Goal: Transaction & Acquisition: Book appointment/travel/reservation

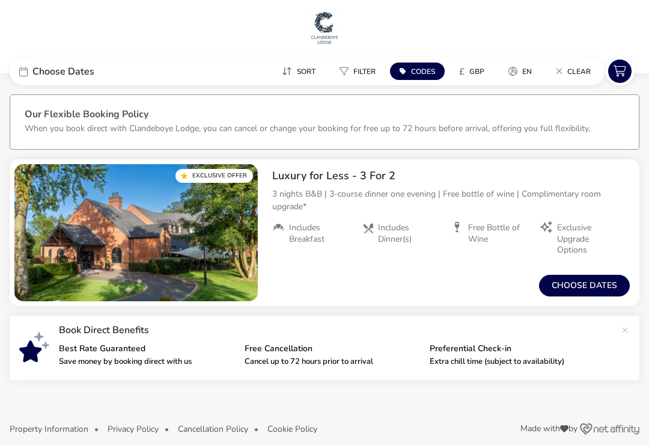
click at [597, 289] on button "Choose dates" at bounding box center [584, 286] width 91 height 22
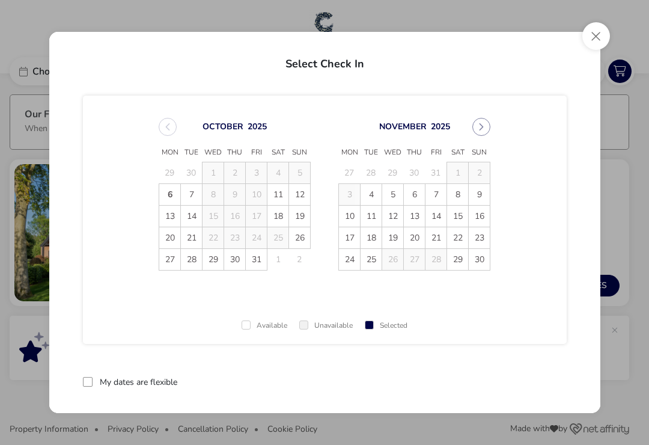
click at [195, 221] on span "14" at bounding box center [191, 216] width 21 height 21
click at [342, 61] on h2 "Select Check Out" at bounding box center [325, 61] width 532 height 35
click at [197, 216] on span "14" at bounding box center [192, 216] width 21 height 21
click at [597, 41] on button "Close" at bounding box center [597, 36] width 28 height 28
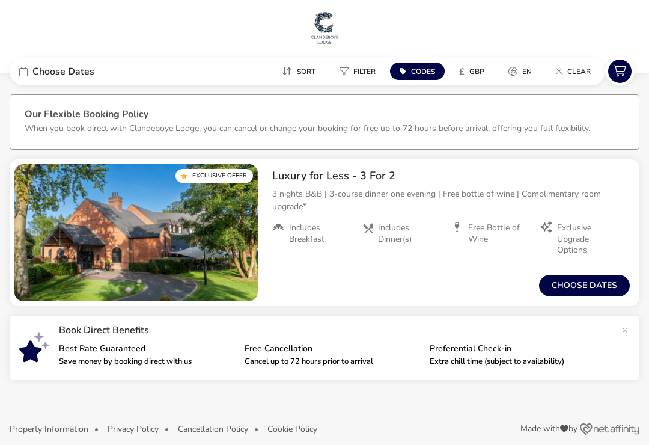
click at [28, 69] on div "Choose Dates" at bounding box center [100, 71] width 180 height 28
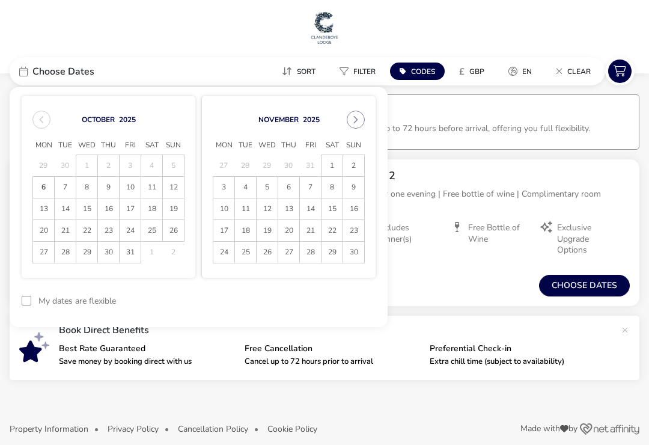
click at [87, 207] on span "15" at bounding box center [86, 208] width 21 height 21
click at [154, 210] on span "18" at bounding box center [151, 208] width 21 height 21
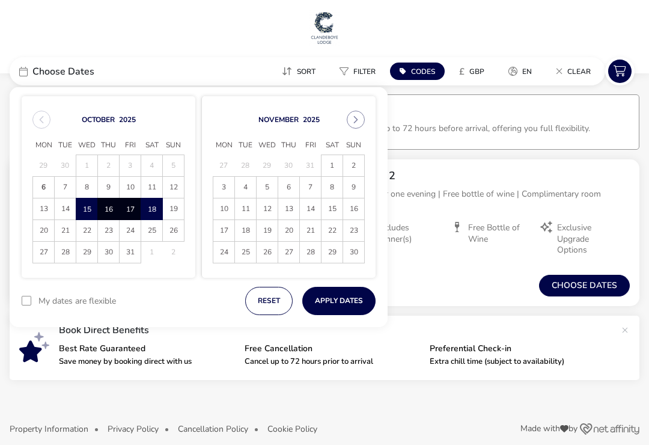
click at [351, 296] on button "Apply Dates" at bounding box center [338, 301] width 73 height 28
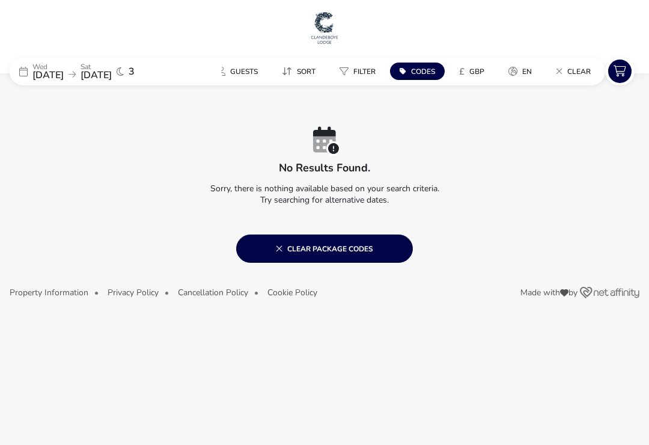
click at [28, 79] on div "[DATE] [DATE] 3" at bounding box center [100, 71] width 180 height 28
click at [320, 249] on span "Clear package codes" at bounding box center [324, 248] width 97 height 10
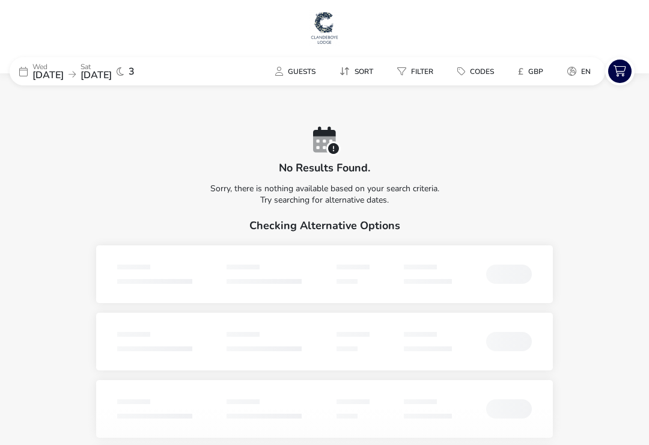
click at [30, 72] on div "[DATE] [DATE] 3" at bounding box center [100, 71] width 180 height 28
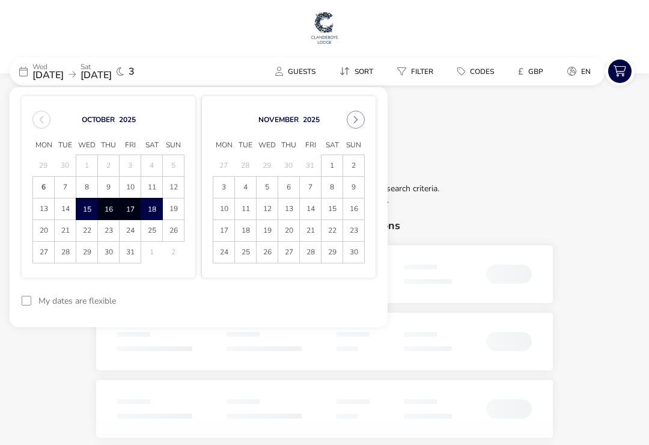
click at [31, 68] on div "[DATE] [DATE] 3" at bounding box center [100, 71] width 180 height 28
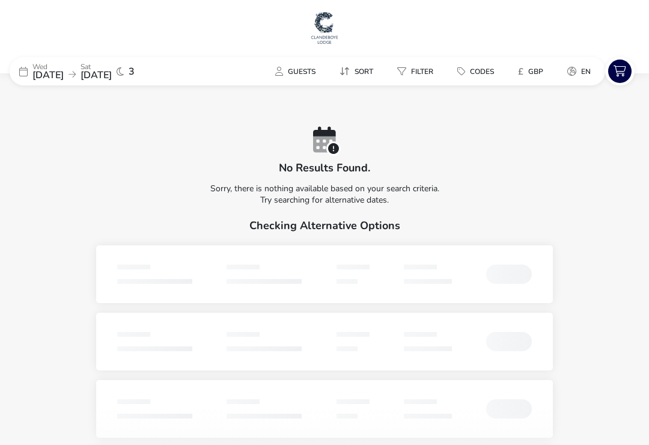
click at [36, 69] on span "[DATE]" at bounding box center [47, 75] width 31 height 13
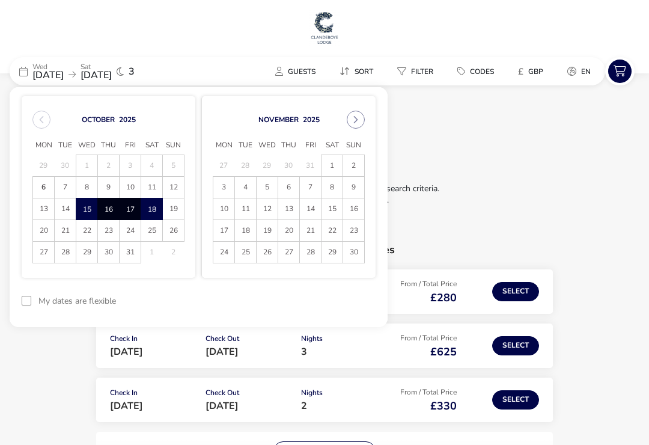
click at [66, 208] on span "14" at bounding box center [65, 208] width 21 height 21
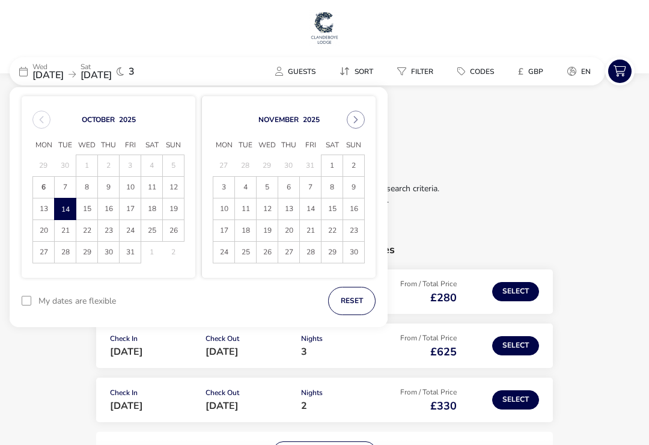
click at [128, 212] on span "17" at bounding box center [130, 208] width 21 height 21
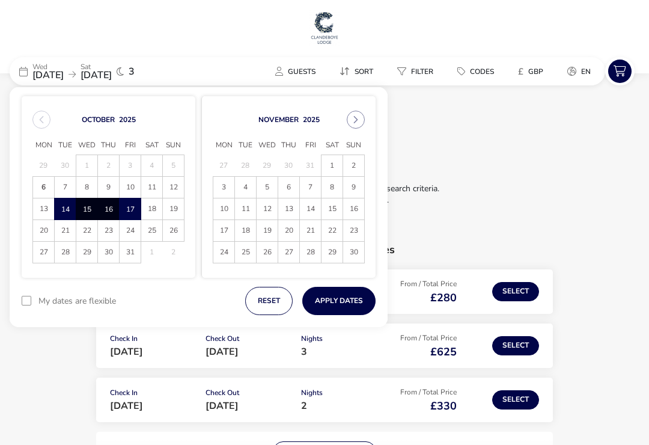
click at [112, 76] on span "[DATE]" at bounding box center [96, 75] width 31 height 13
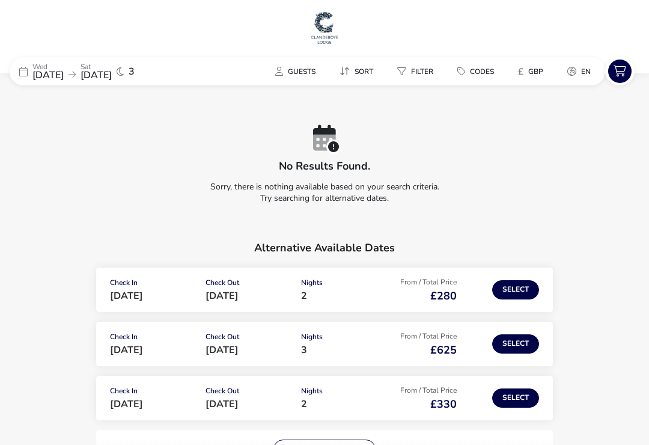
scroll to position [4, 0]
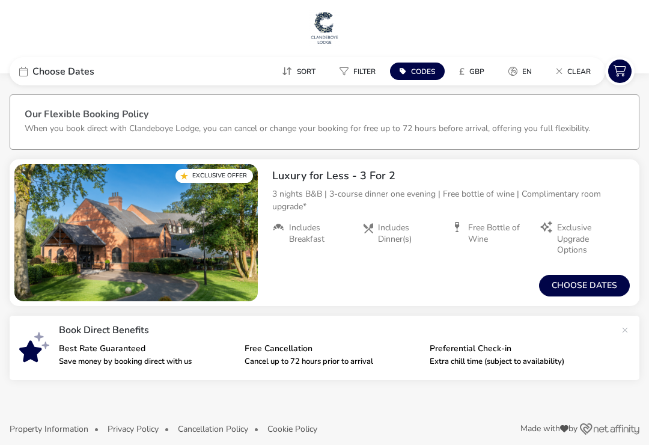
click at [37, 70] on span "Choose Dates" at bounding box center [63, 72] width 62 height 10
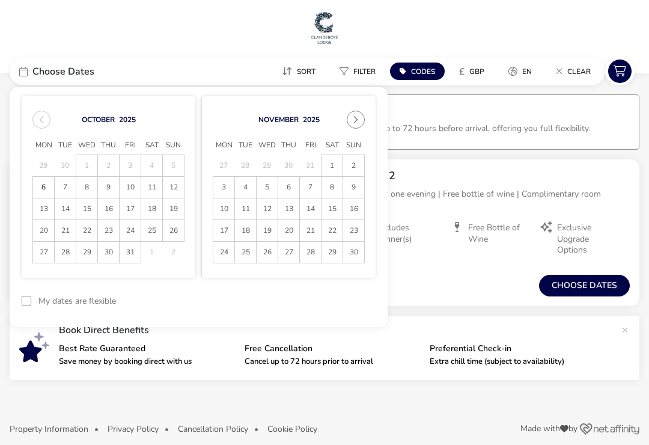
click at [70, 213] on span "14" at bounding box center [65, 208] width 21 height 21
click at [131, 208] on span "17" at bounding box center [130, 209] width 20 height 21
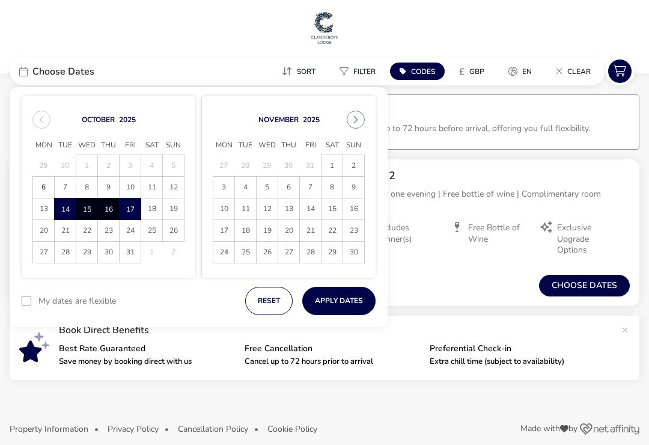
click at [347, 299] on button "Apply Dates" at bounding box center [338, 301] width 73 height 28
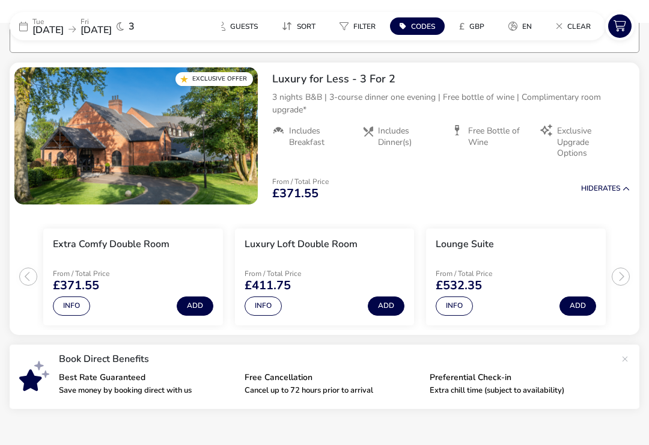
scroll to position [98, 0]
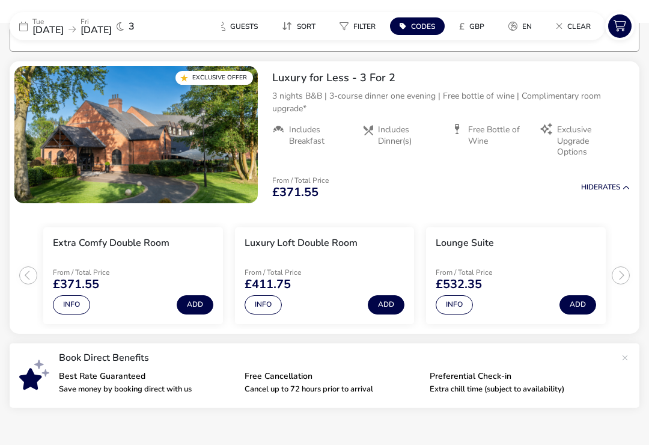
click at [625, 277] on ul "Extra Comfy Double Room From / Total Price £371.55 Info Add Luxury Loft Double …" at bounding box center [325, 271] width 630 height 126
click at [617, 275] on ul "Extra Comfy Double Room From / Total Price £371.55 Info Add Luxury Loft Double …" at bounding box center [325, 271] width 630 height 126
click at [72, 302] on button "Info" at bounding box center [71, 304] width 37 height 19
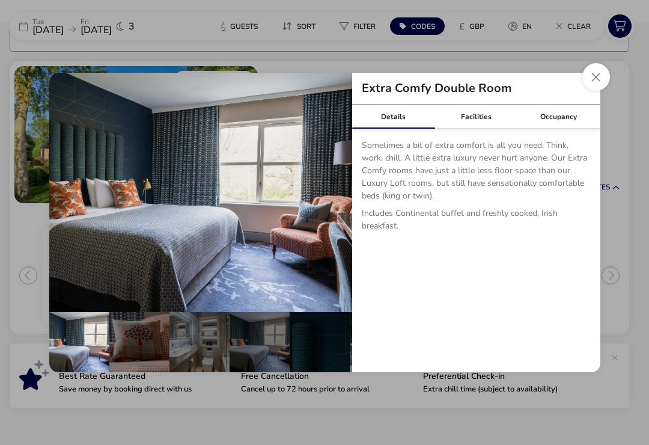
click at [602, 71] on button "Close dialog" at bounding box center [597, 77] width 28 height 28
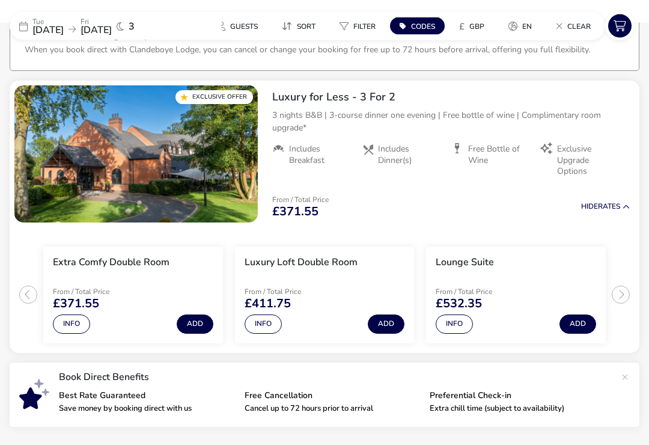
scroll to position [0, 0]
